Goal: Information Seeking & Learning: Learn about a topic

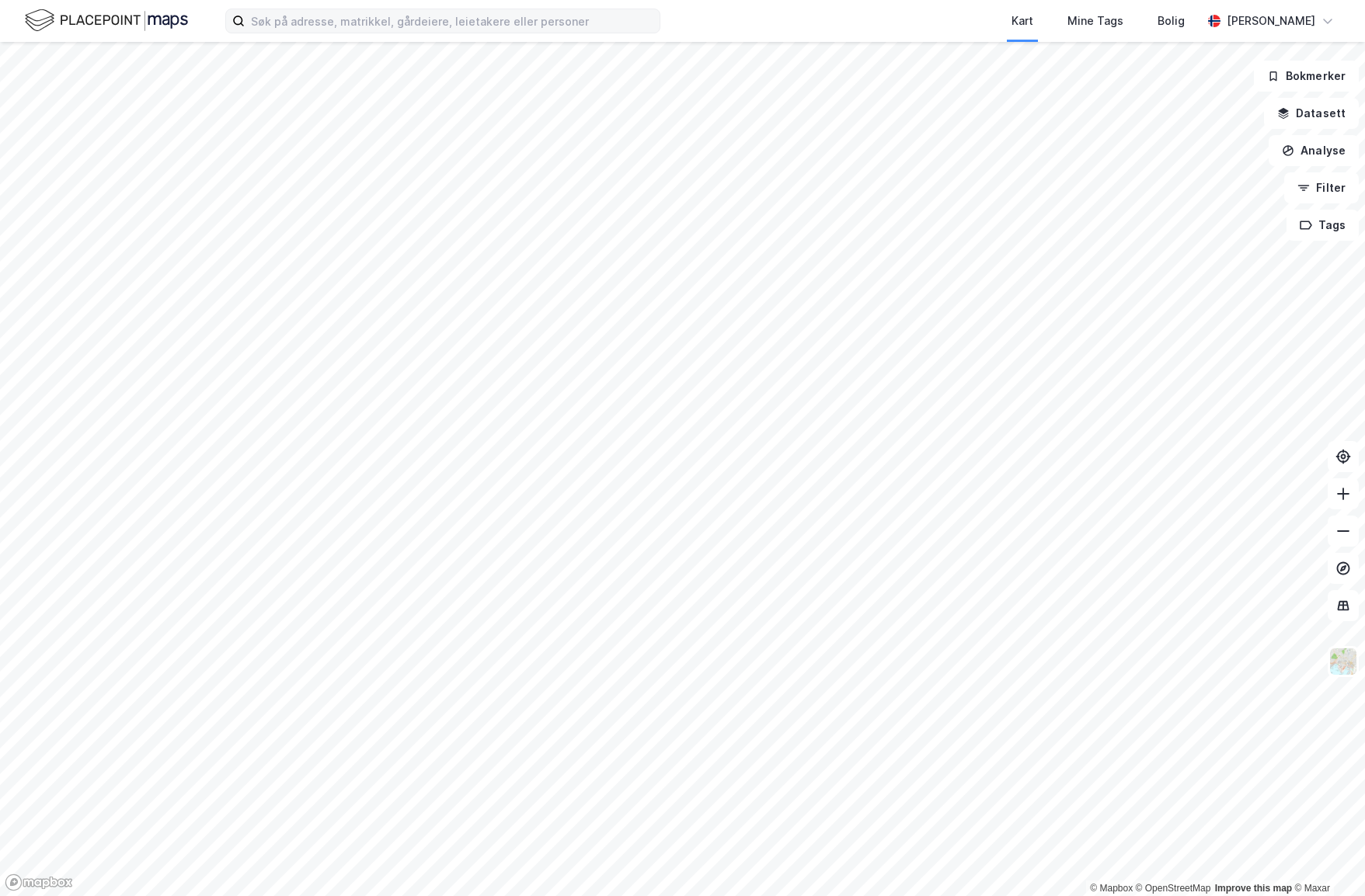
click at [317, 33] on div "Kart Mine Tags Bolig [PERSON_NAME]" at bounding box center [682, 21] width 1365 height 42
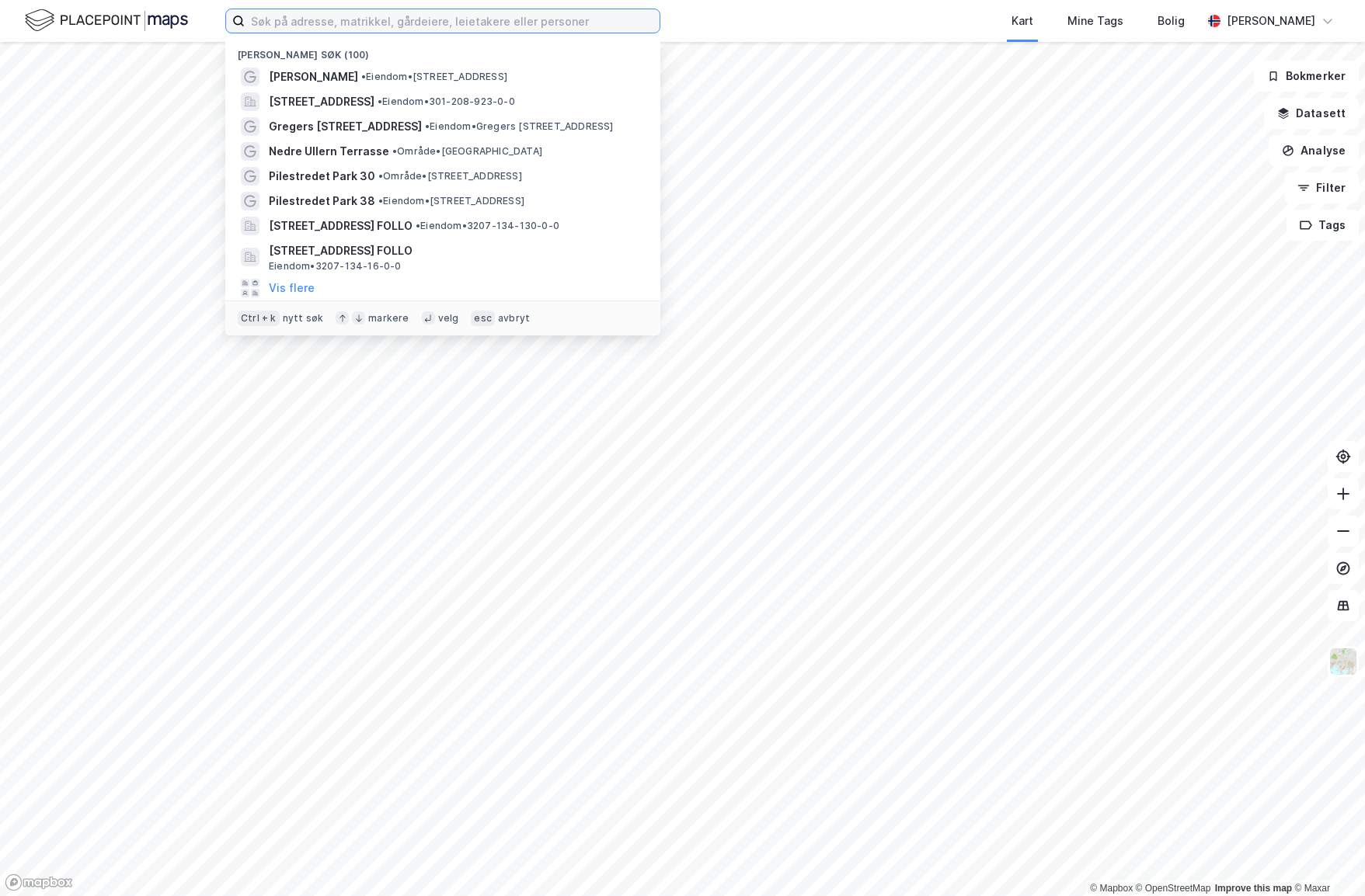
click at [321, 23] on input at bounding box center [452, 21] width 415 height 23
paste input "Straumsfjellvegen 1"
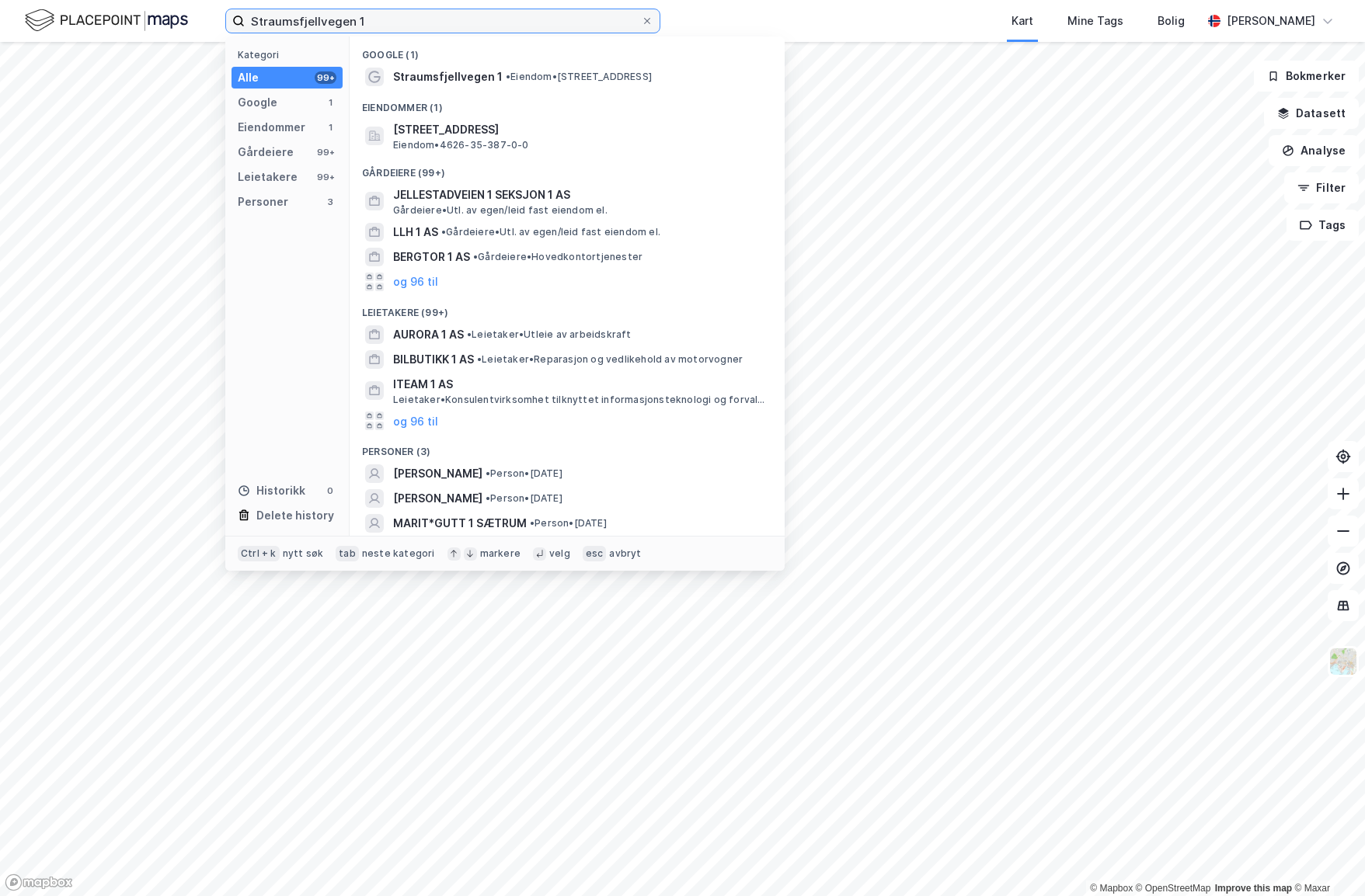
type input "Straumsfjellvegen 1"
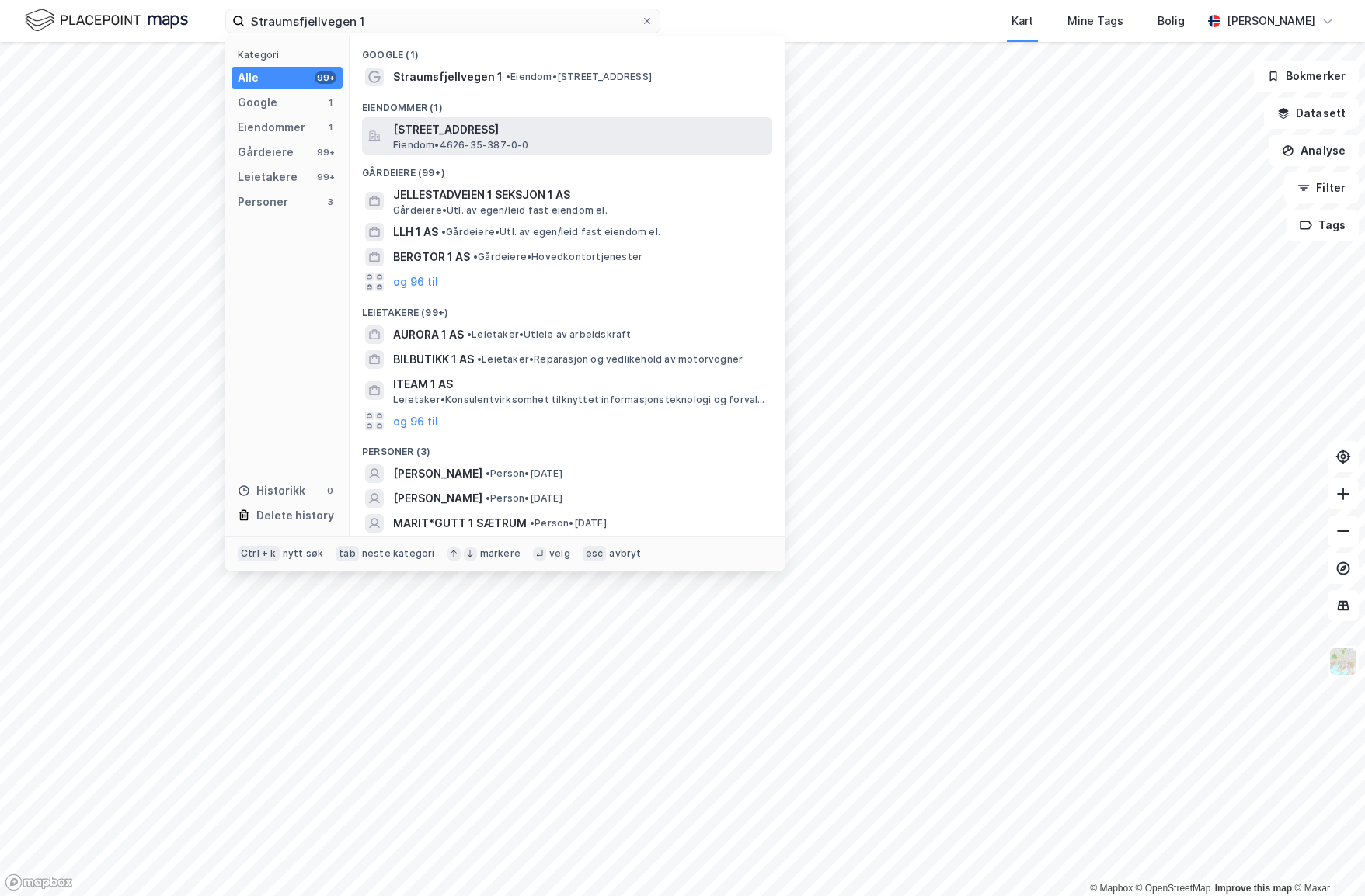
click at [424, 134] on span "[STREET_ADDRESS]" at bounding box center [579, 129] width 373 height 18
